Goal: Task Accomplishment & Management: Manage account settings

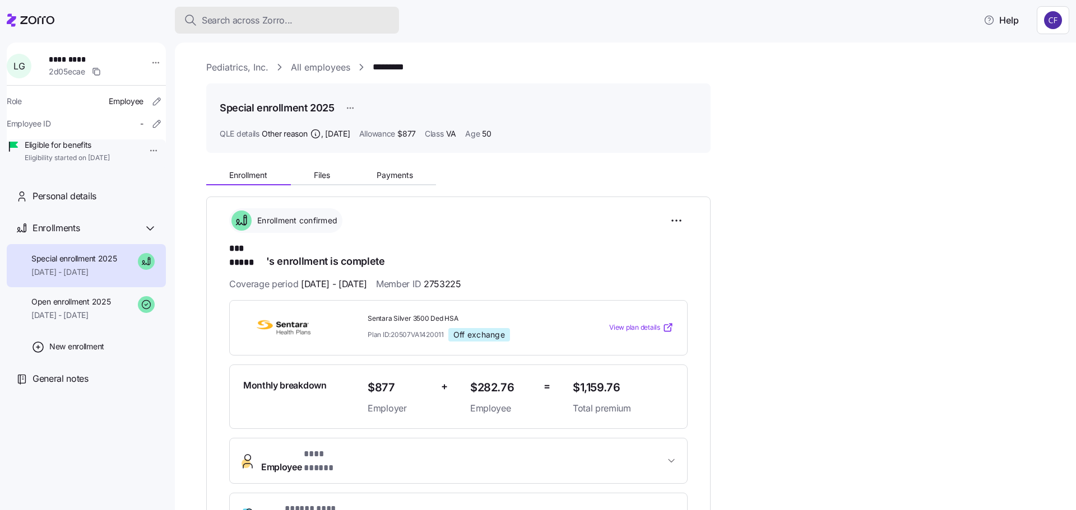
click at [235, 13] on span "Search across Zorro..." at bounding box center [247, 20] width 91 height 14
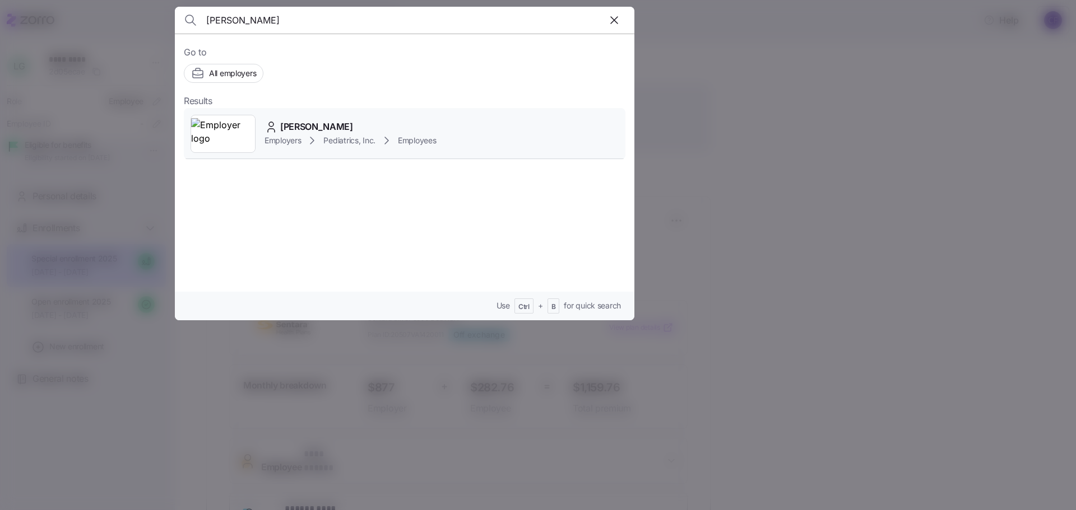
type input "hollie"
click at [291, 131] on span "[PERSON_NAME]" at bounding box center [316, 127] width 73 height 14
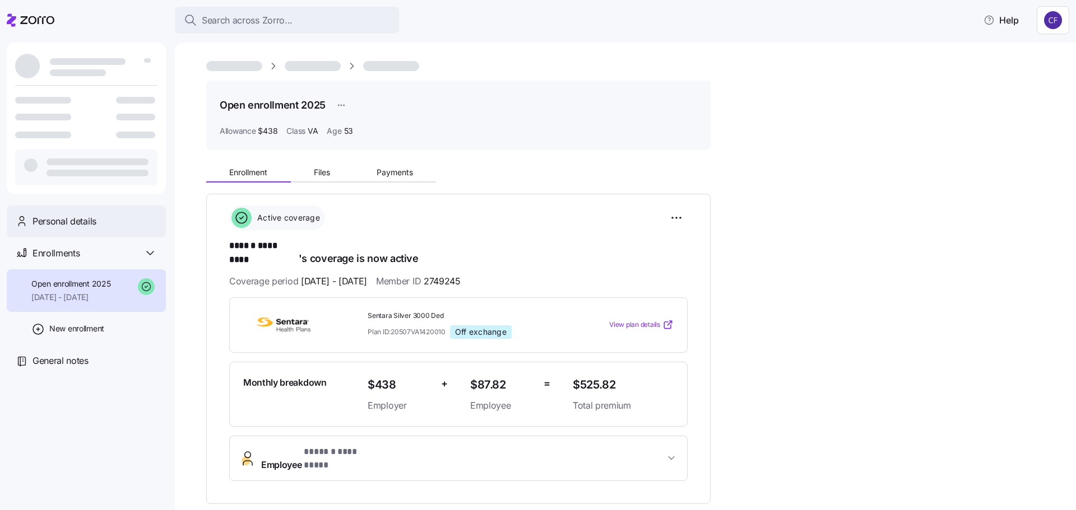
click at [61, 222] on span "Personal details" at bounding box center [64, 222] width 64 height 14
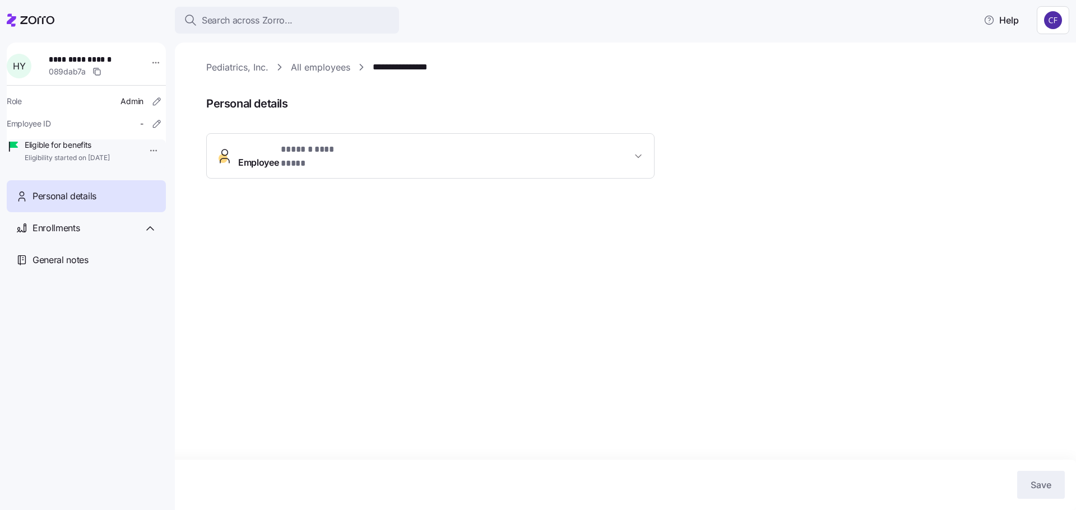
click at [640, 153] on icon "button" at bounding box center [638, 156] width 11 height 11
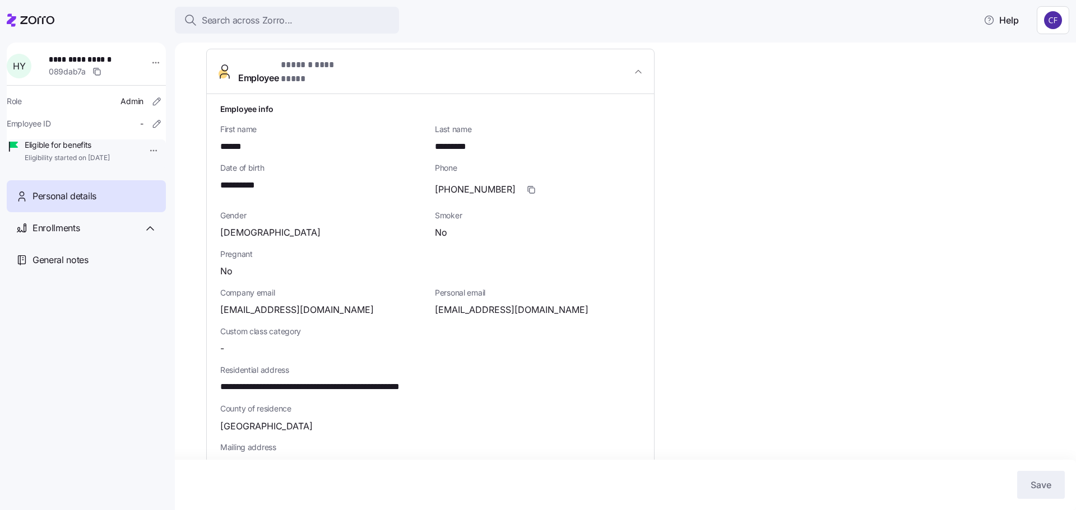
scroll to position [224, 0]
